Goal: Find specific page/section: Locate a particular part of the current website

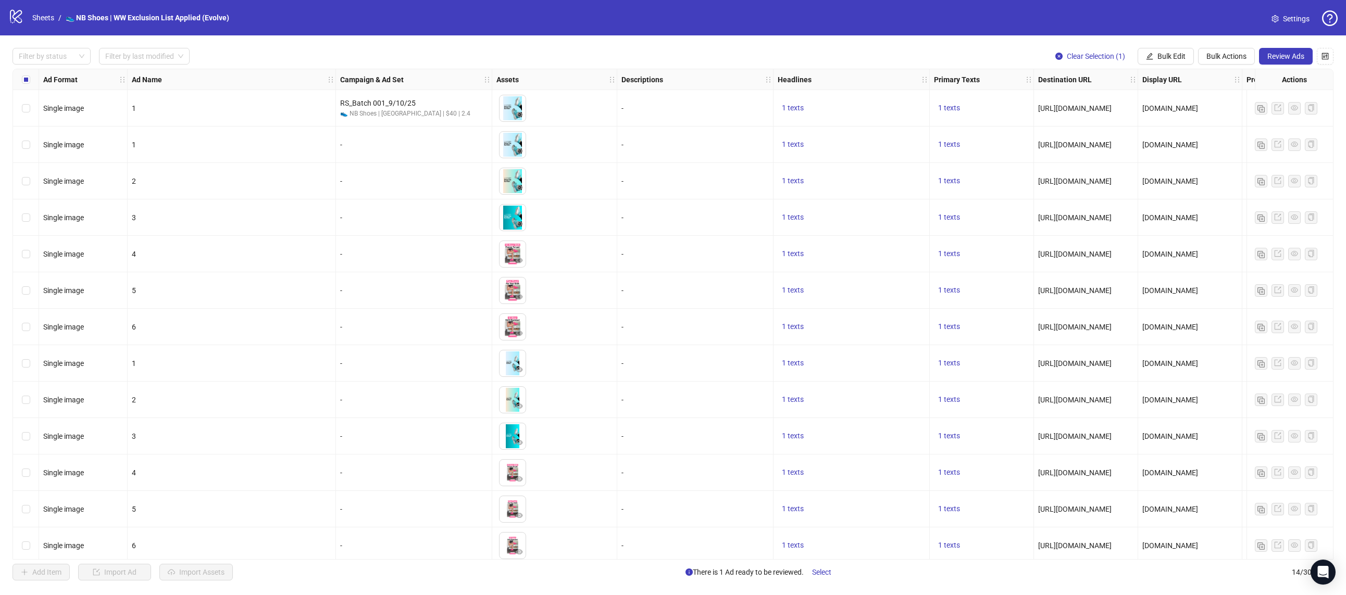
scroll to position [45, 0]
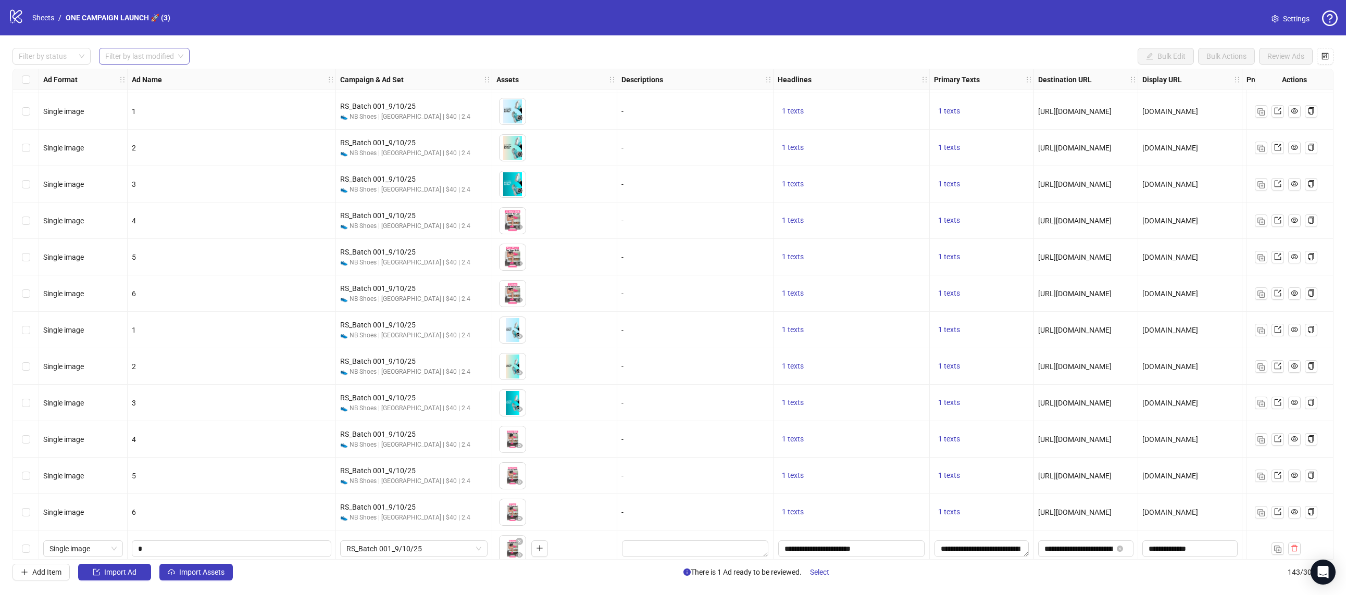
scroll to position [4750, 0]
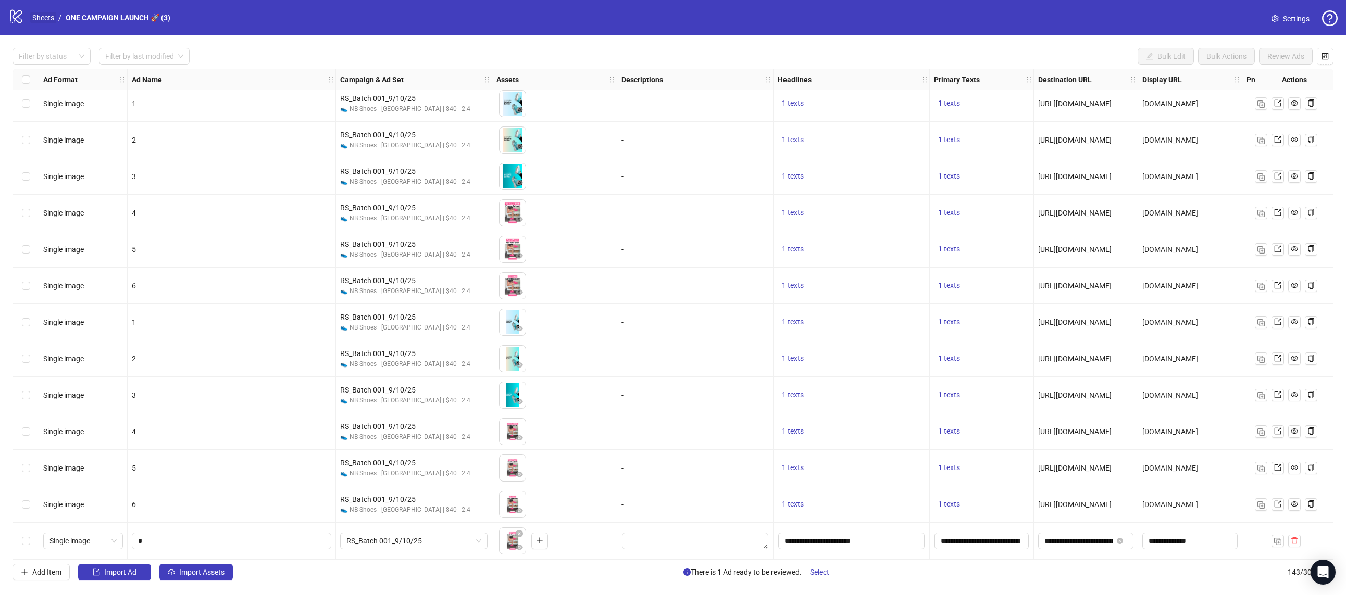
click at [52, 20] on link "Sheets" at bounding box center [43, 17] width 26 height 11
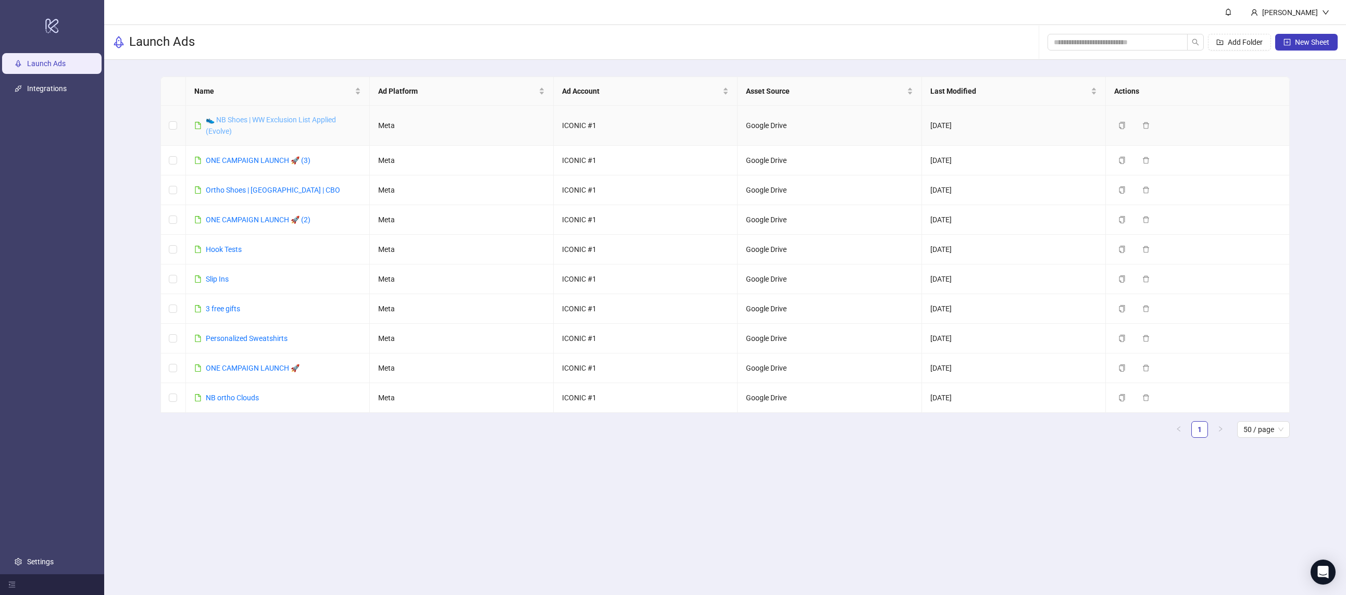
click at [220, 118] on link "👟 NB Shoes | WW Exclusion List Applied (Evolve)" at bounding box center [271, 126] width 130 height 20
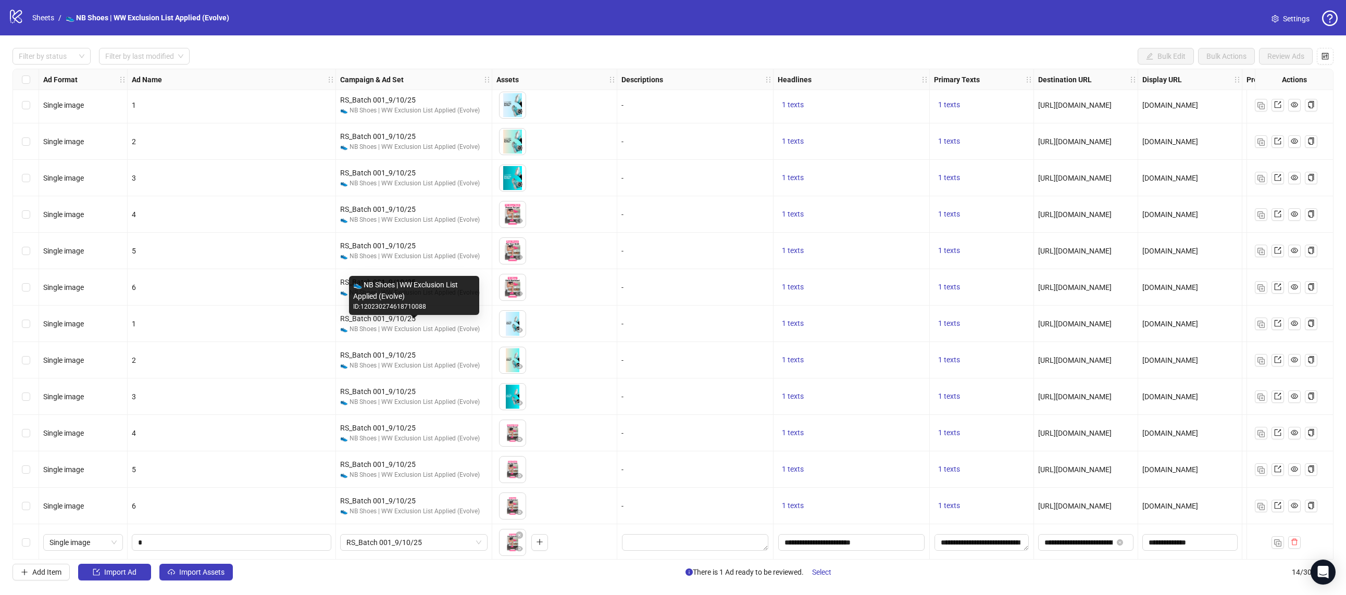
scroll to position [45, 0]
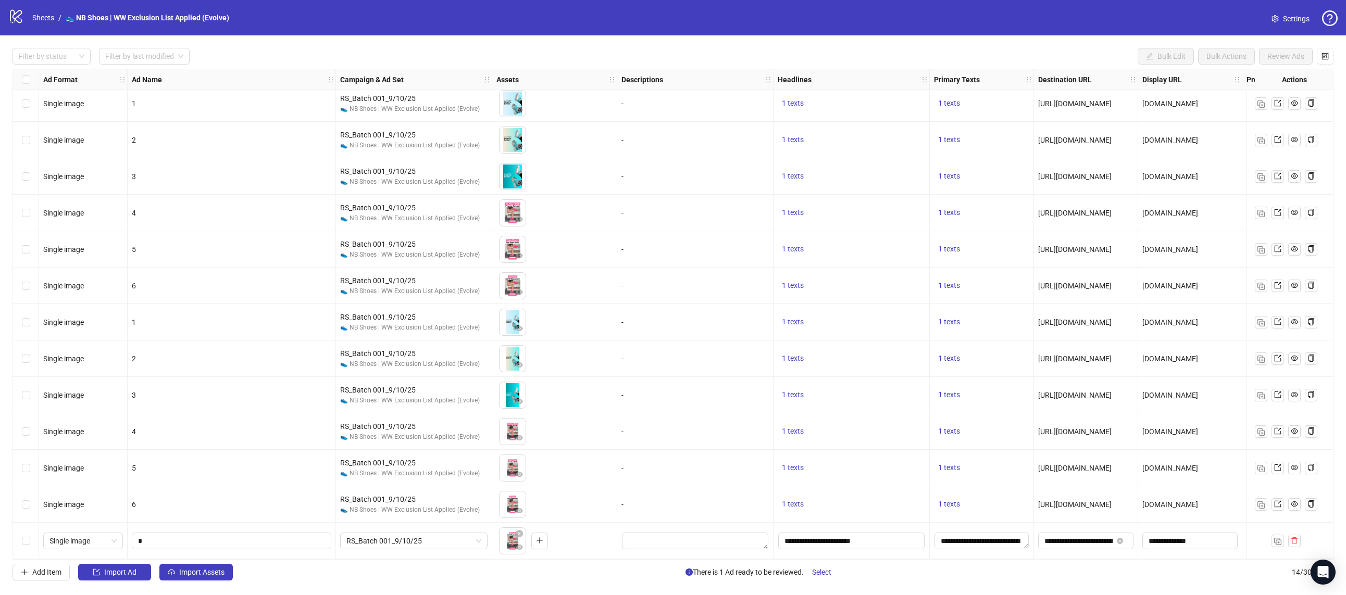
click at [303, 562] on div "Filter by status Filter by last modified Bulk Edit Bulk Actions Review Ads Ad F…" at bounding box center [673, 314] width 1346 height 558
